Goal: Task Accomplishment & Management: Use online tool/utility

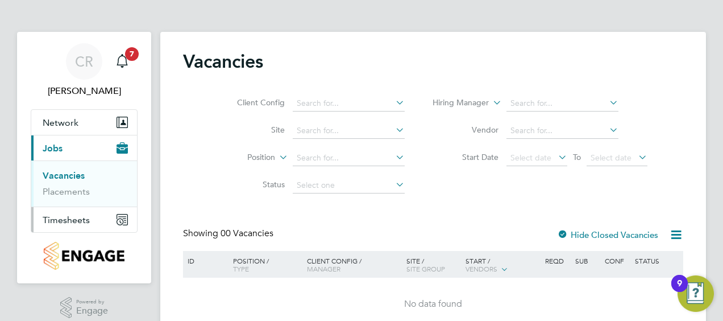
click at [69, 224] on span "Timesheets" at bounding box center [66, 219] width 47 height 11
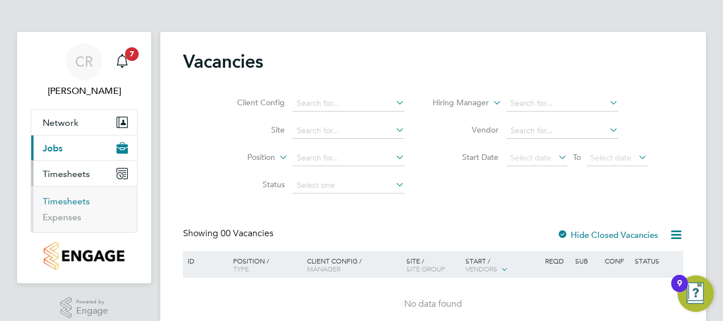
click at [61, 204] on link "Timesheets" at bounding box center [66, 201] width 47 height 11
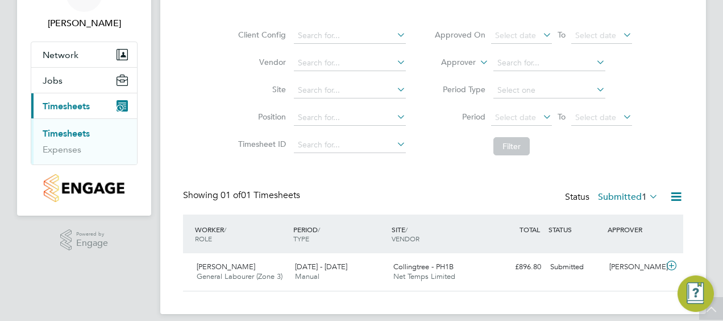
scroll to position [78, 0]
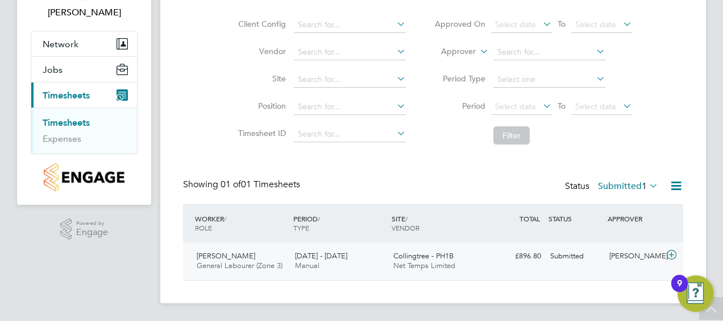
click at [250, 259] on span "[PERSON_NAME]" at bounding box center [226, 256] width 59 height 10
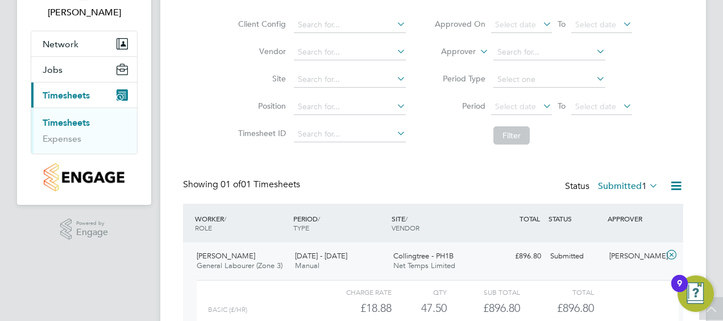
scroll to position [182, 0]
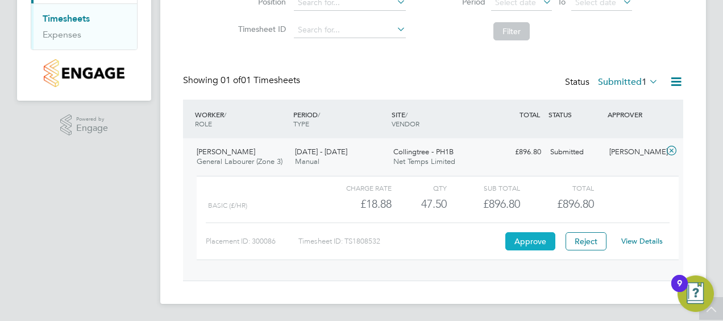
click at [522, 236] on button "Approve" at bounding box center [530, 241] width 50 height 18
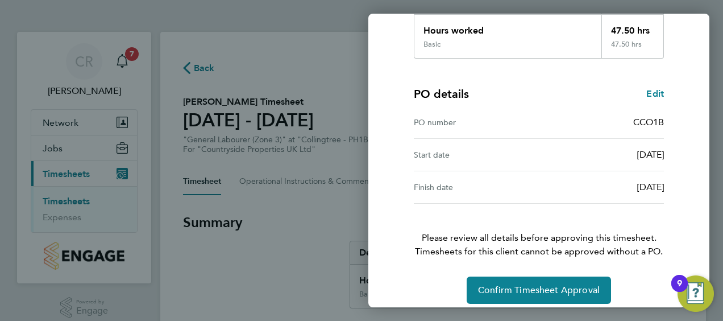
scroll to position [223, 0]
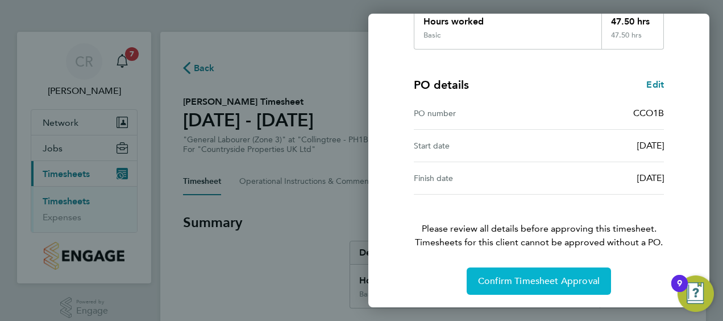
click at [500, 273] on button "Confirm Timesheet Approval" at bounding box center [539, 280] width 144 height 27
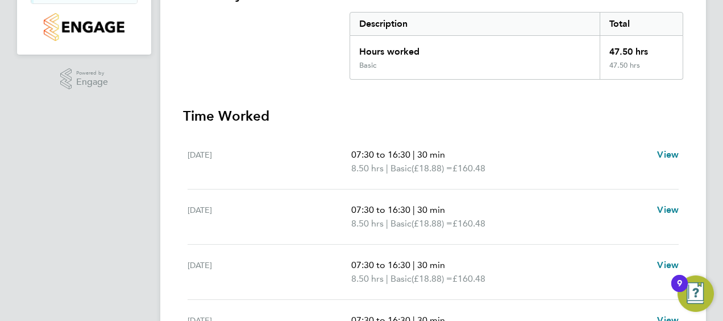
scroll to position [458, 0]
